Goal: Check status: Check status

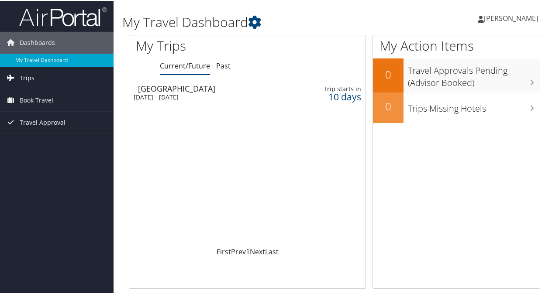
click at [31, 73] on span "Trips" at bounding box center [27, 77] width 15 height 22
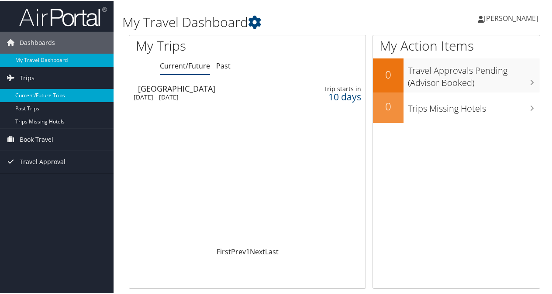
click at [33, 90] on link "Current/Future Trips" at bounding box center [57, 94] width 114 height 13
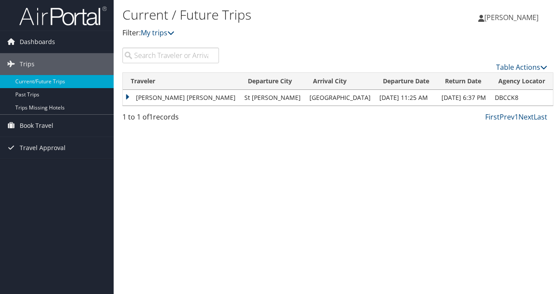
click at [375, 96] on td "[DATE] 11:25 AM" at bounding box center [406, 98] width 62 height 16
click at [129, 94] on td "[PERSON_NAME] [PERSON_NAME]" at bounding box center [181, 98] width 117 height 16
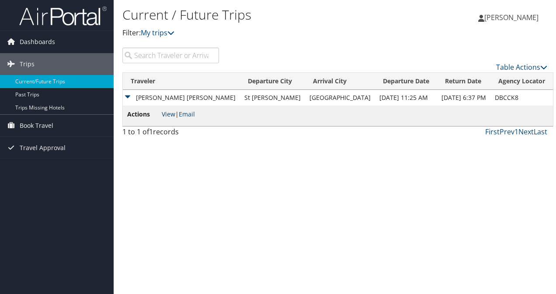
click at [170, 115] on link "View" at bounding box center [169, 114] width 14 height 8
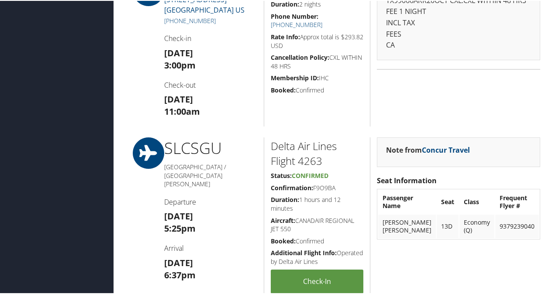
scroll to position [699, 0]
